Goal: Information Seeking & Learning: Learn about a topic

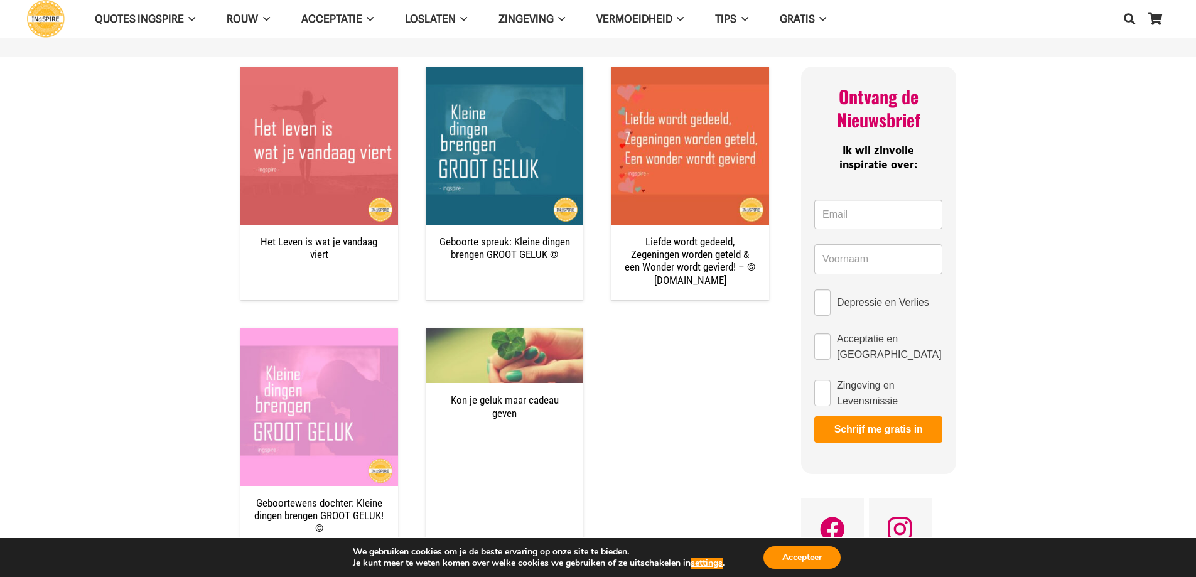
scroll to position [628, 0]
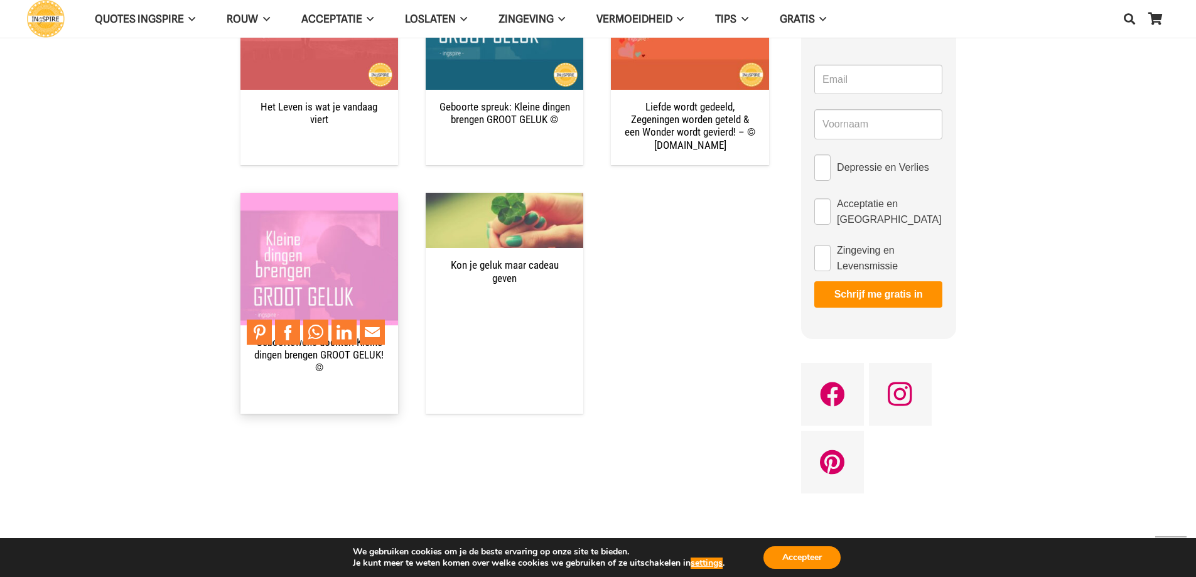
click at [349, 263] on img "Geboortewens dochter: Kleine dingen brengen GROOT GELUK! ©" at bounding box center [320, 272] width 158 height 158
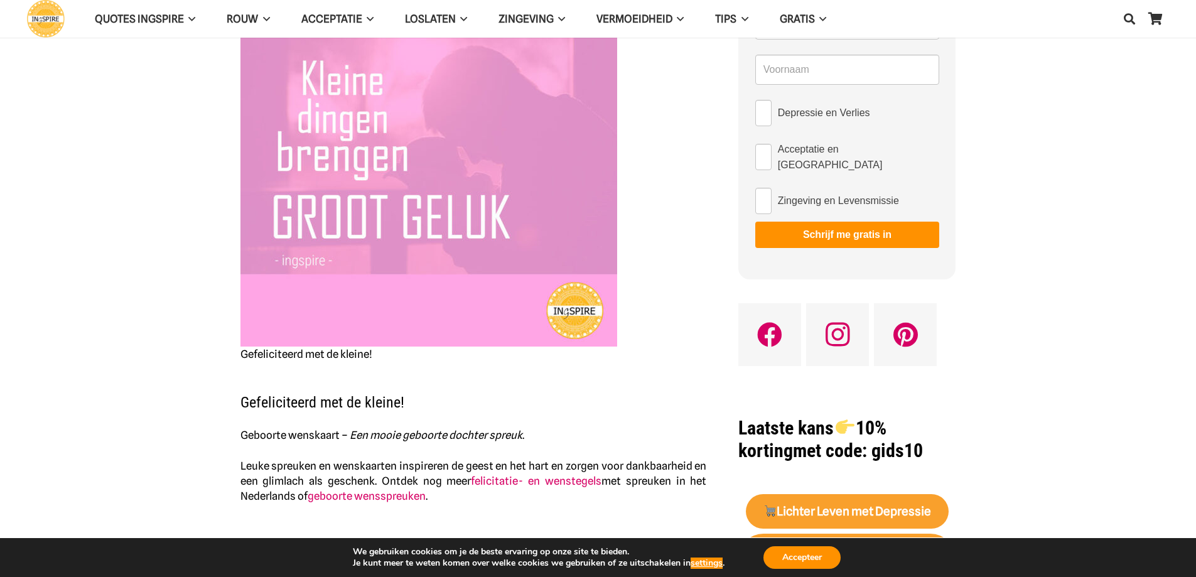
scroll to position [188, 0]
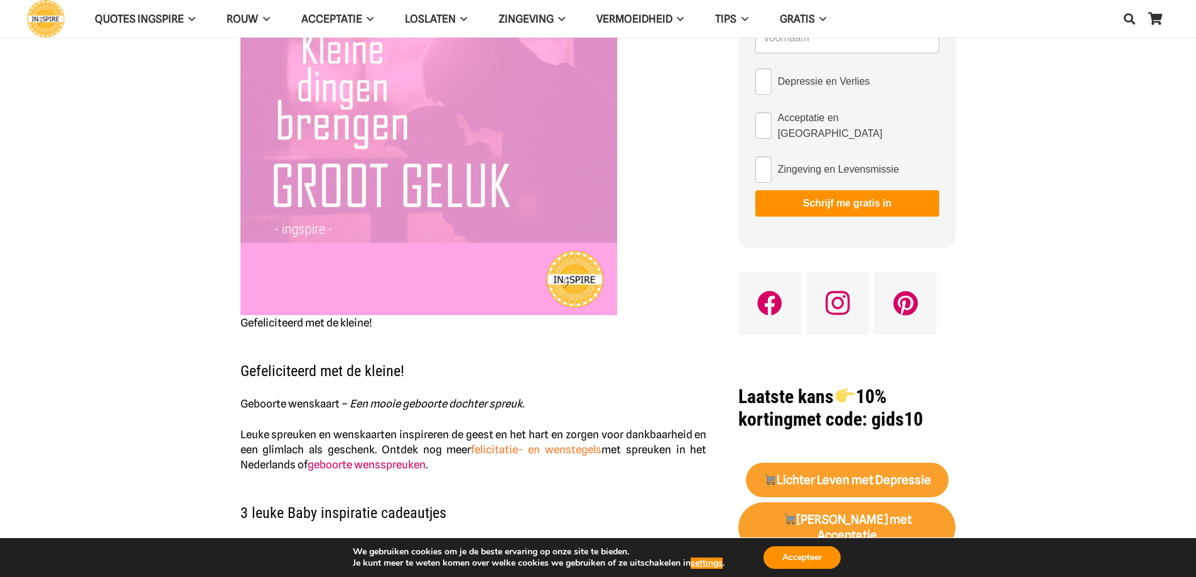
click at [499, 452] on link "felicitatie- en wenstegels" at bounding box center [536, 449] width 131 height 13
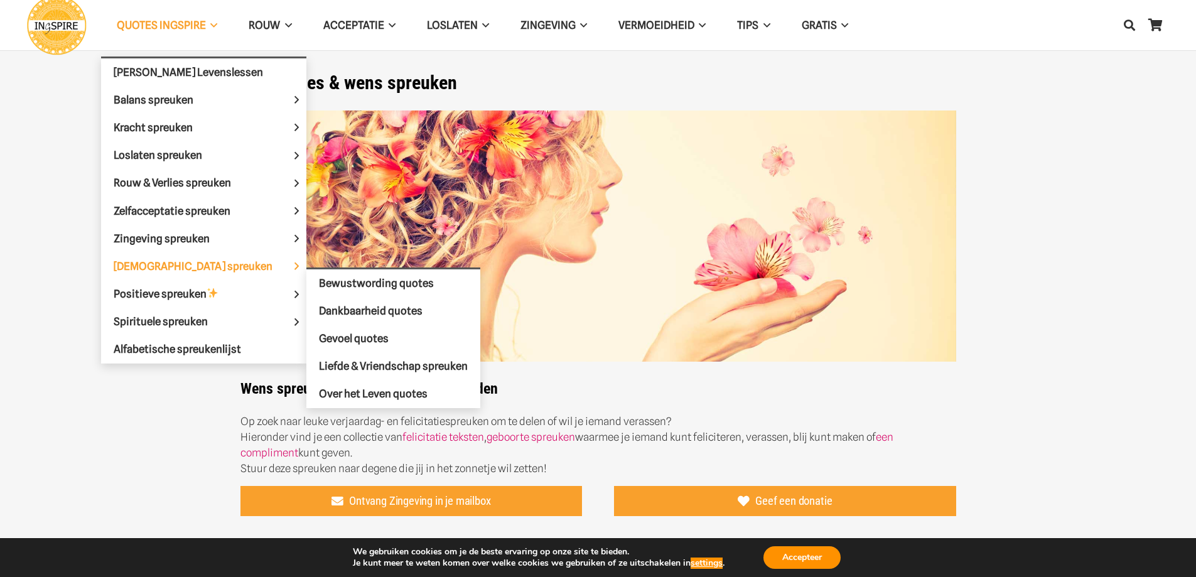
click at [156, 264] on span "[DEMOGRAPHIC_DATA] spreuken" at bounding box center [204, 265] width 180 height 13
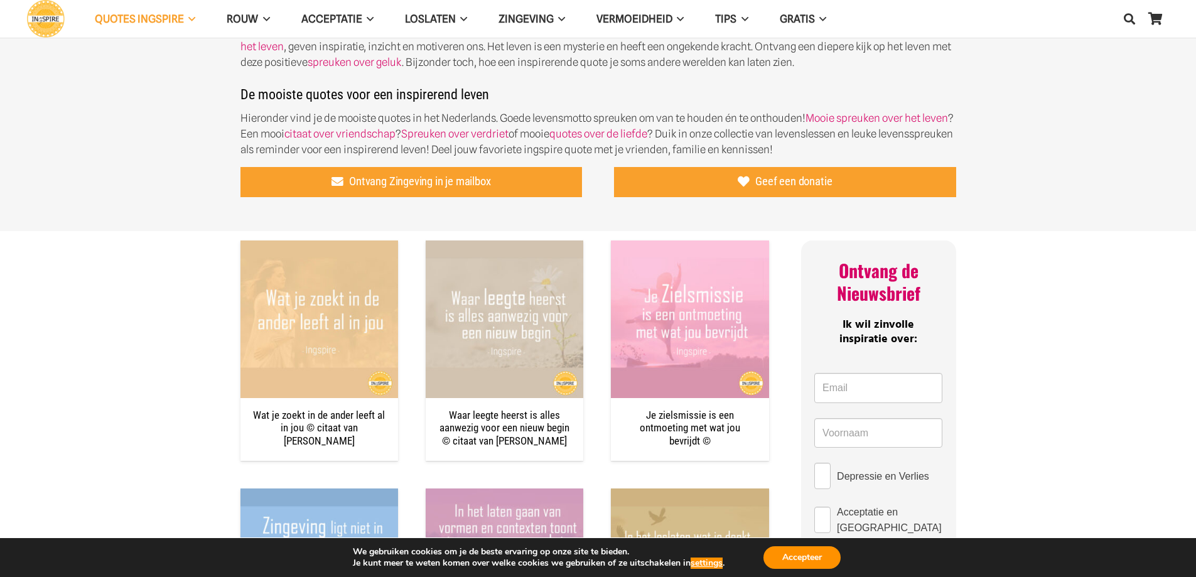
scroll to position [377, 0]
